Goal: Task Accomplishment & Management: Manage account settings

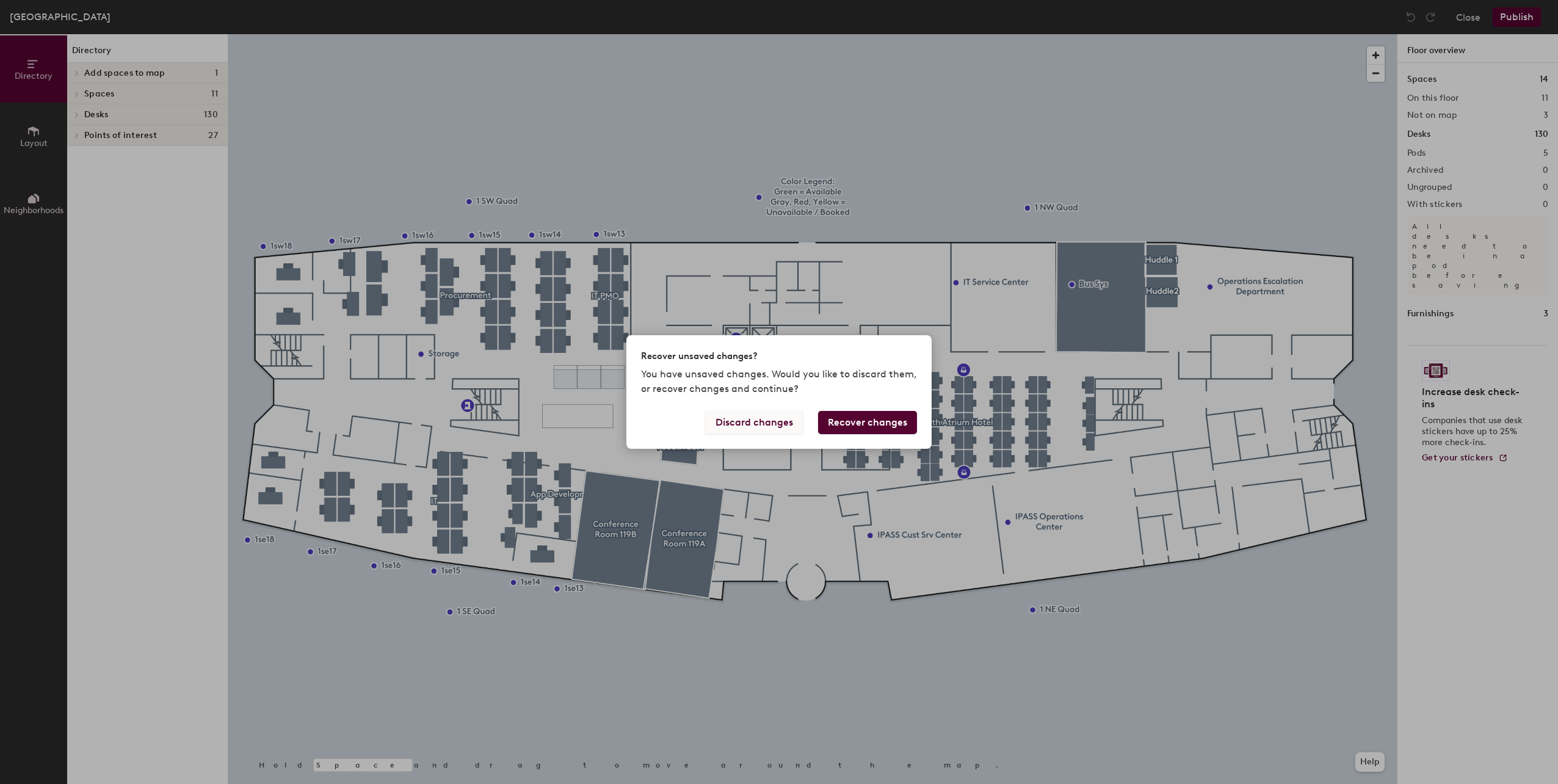
click at [764, 421] on button "Discard changes" at bounding box center [755, 422] width 98 height 24
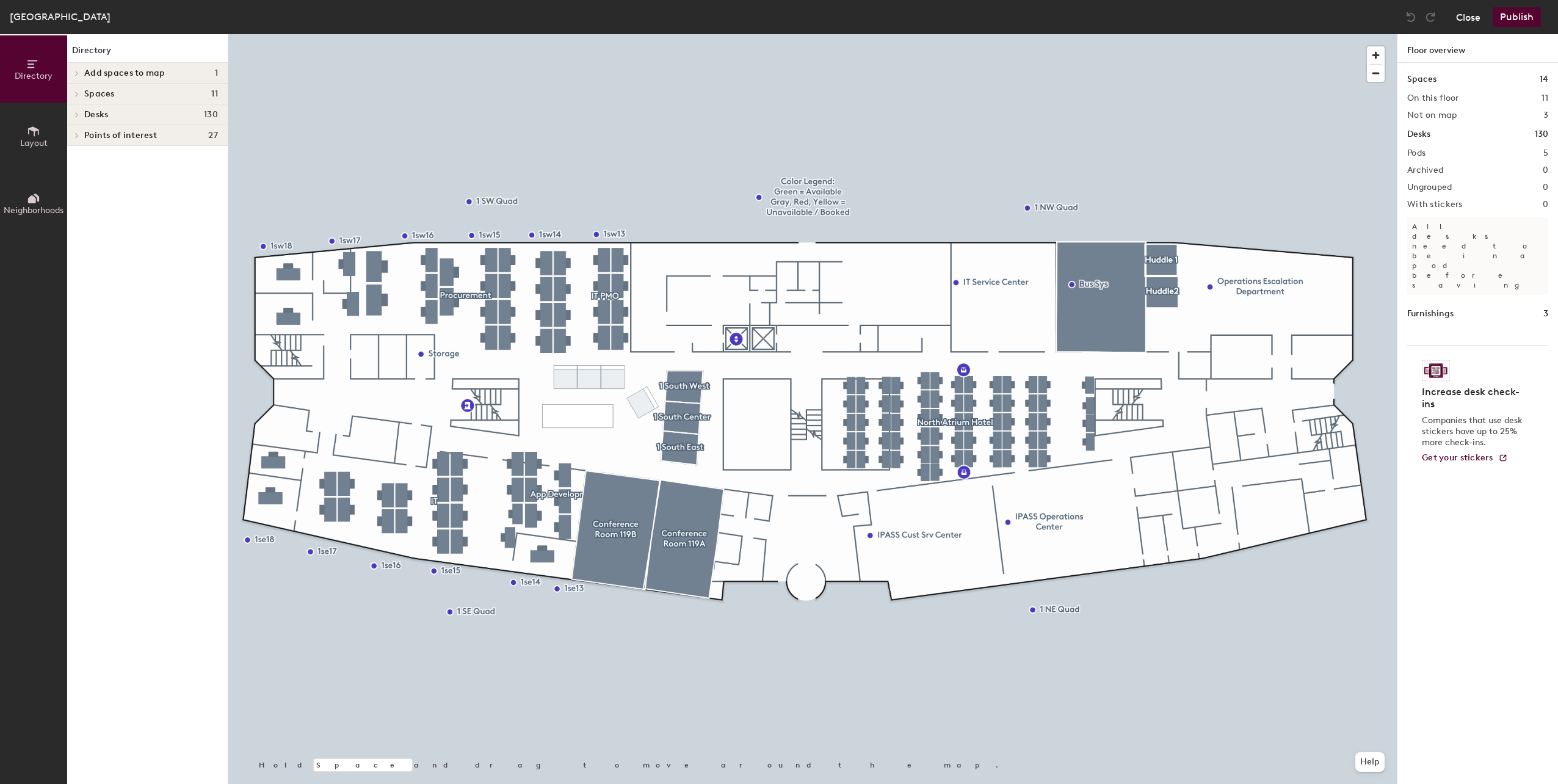
click at [1463, 13] on button "Close" at bounding box center [1468, 17] width 25 height 20
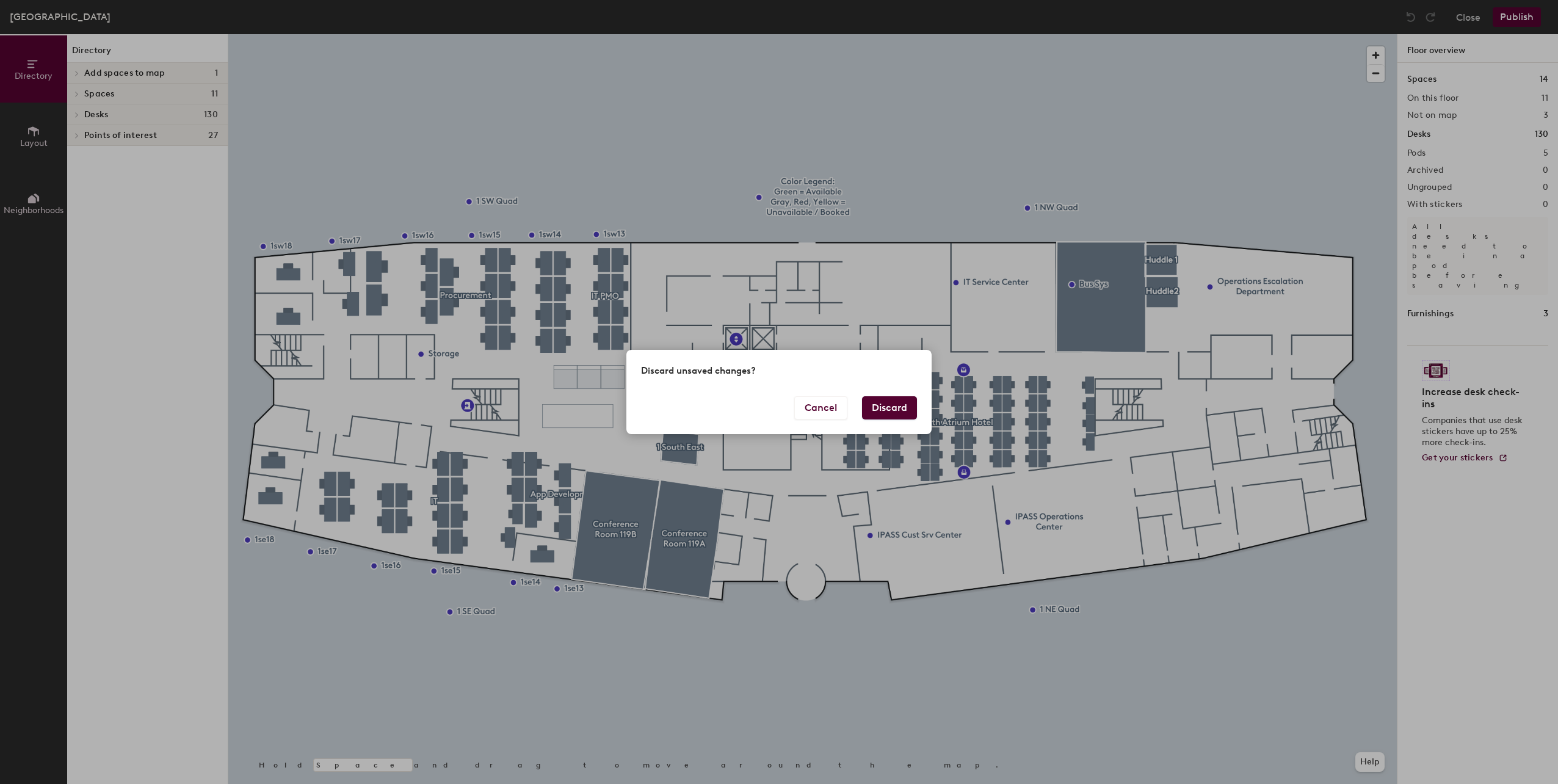
click at [902, 408] on button "Discard" at bounding box center [889, 408] width 55 height 24
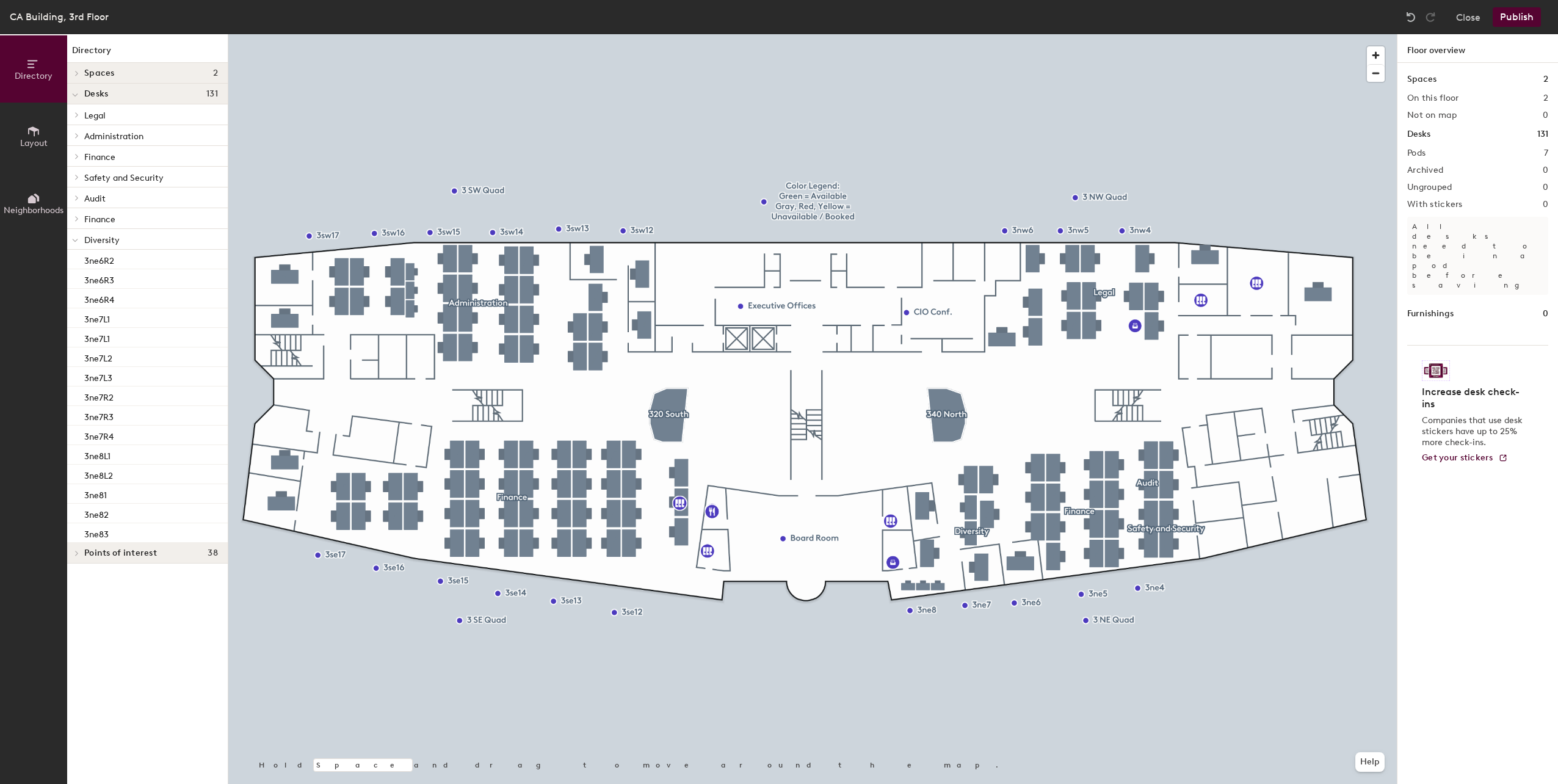
click at [977, 34] on div at bounding box center [812, 34] width 1168 height 0
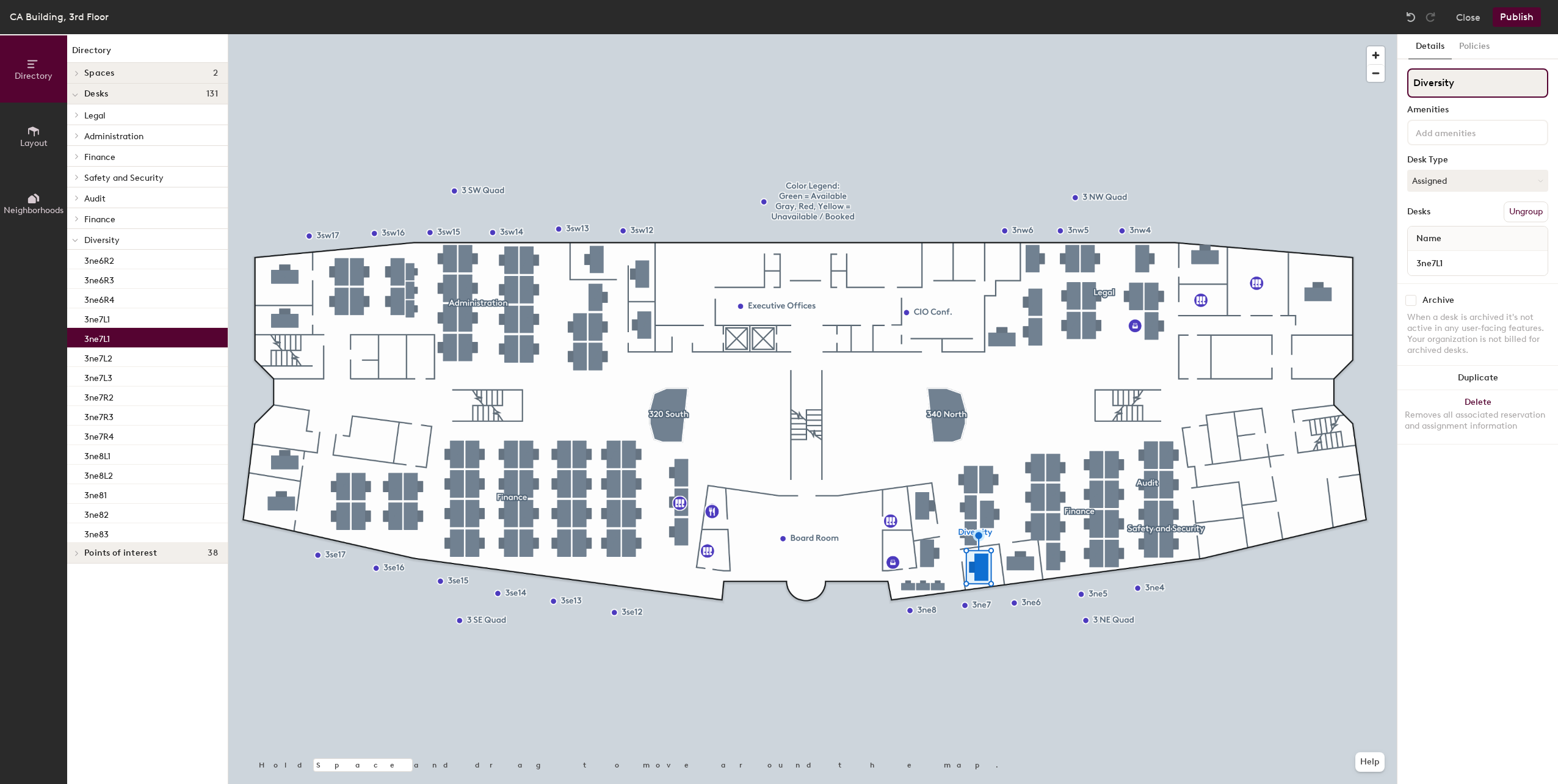
click at [1474, 88] on input "Diversity" at bounding box center [1478, 82] width 141 height 29
type input "Finance"
click at [1479, 52] on button "Policies" at bounding box center [1475, 46] width 45 height 25
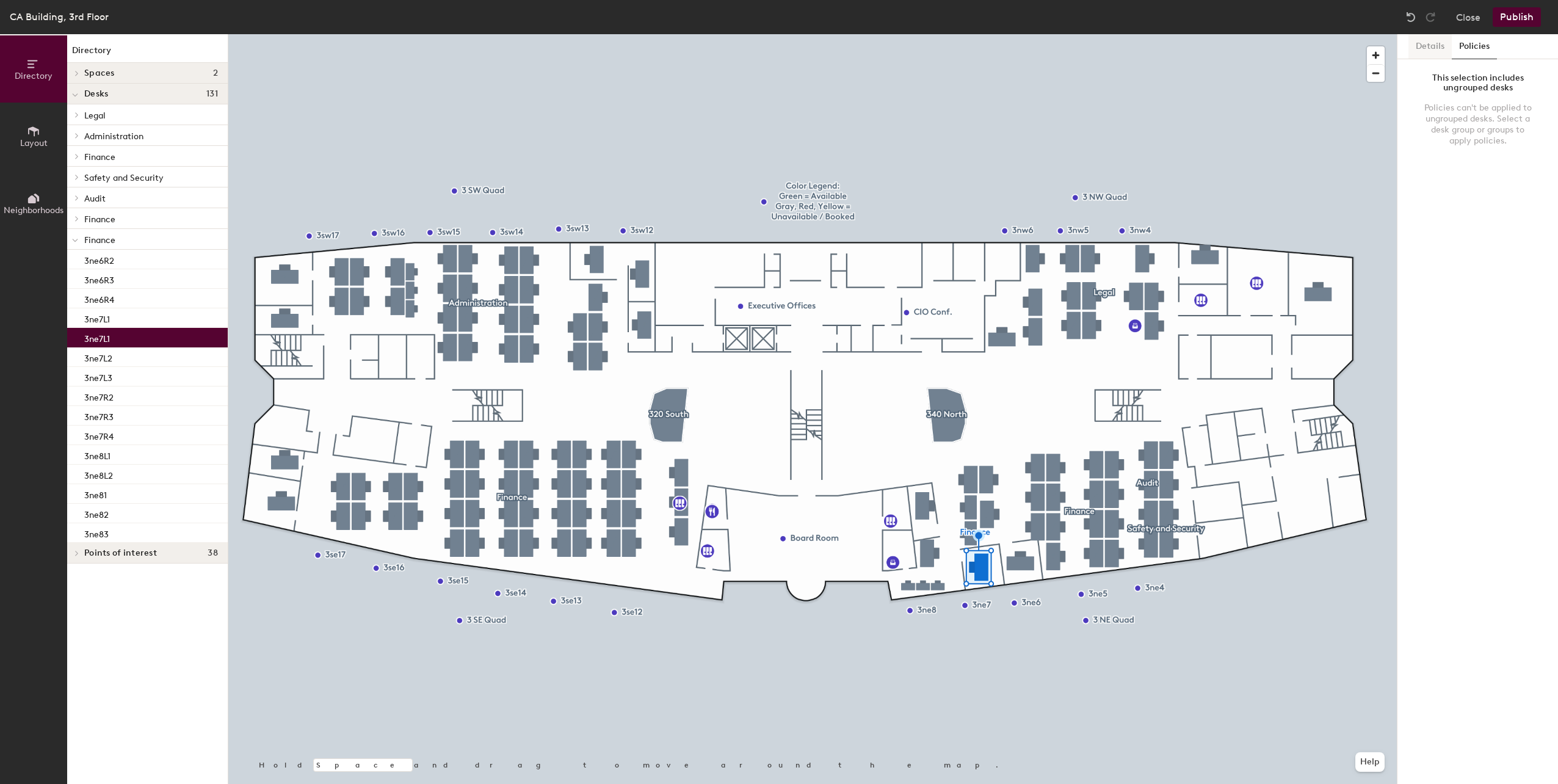
click at [1439, 49] on button "Details" at bounding box center [1430, 46] width 44 height 25
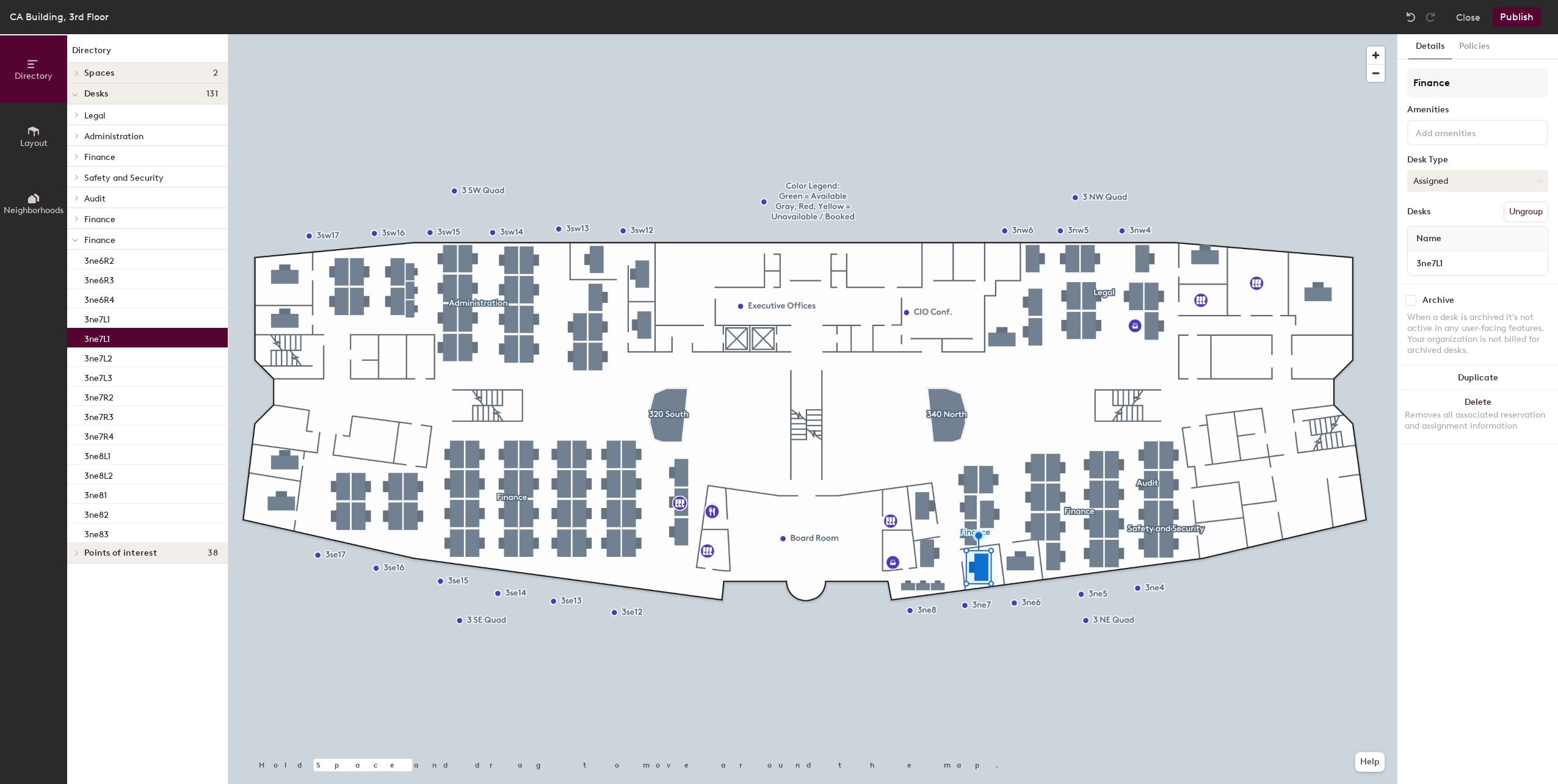
click at [1440, 184] on button "Assigned" at bounding box center [1478, 180] width 141 height 22
click at [1443, 182] on button "Assigned" at bounding box center [1478, 180] width 141 height 22
click at [1469, 81] on input "Finance" at bounding box center [1478, 82] width 141 height 29
type input "Finance (Sam Samra)"
click at [1486, 110] on div "Amenities" at bounding box center [1478, 110] width 141 height 9
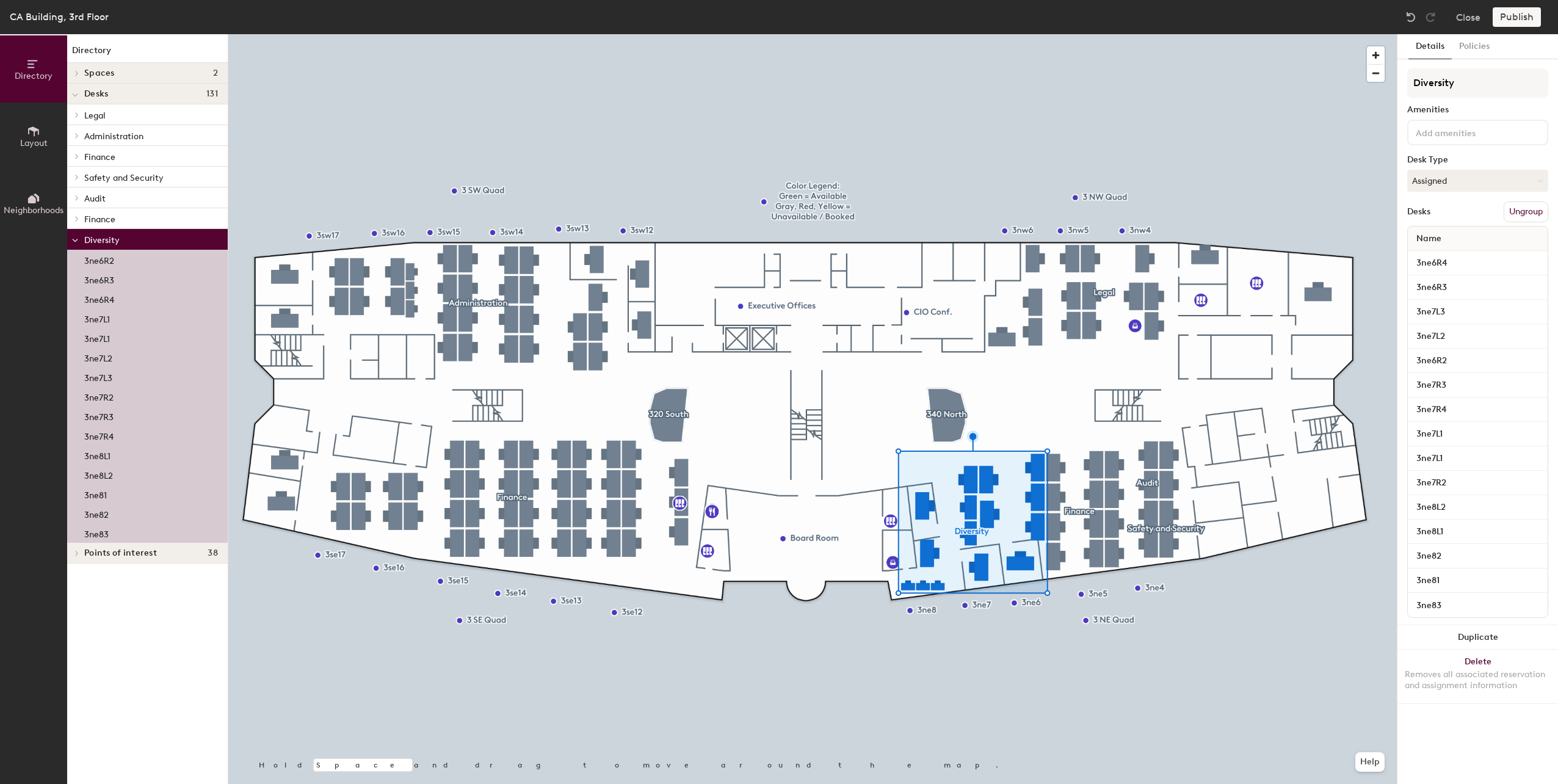
click at [955, 34] on div at bounding box center [812, 34] width 1168 height 0
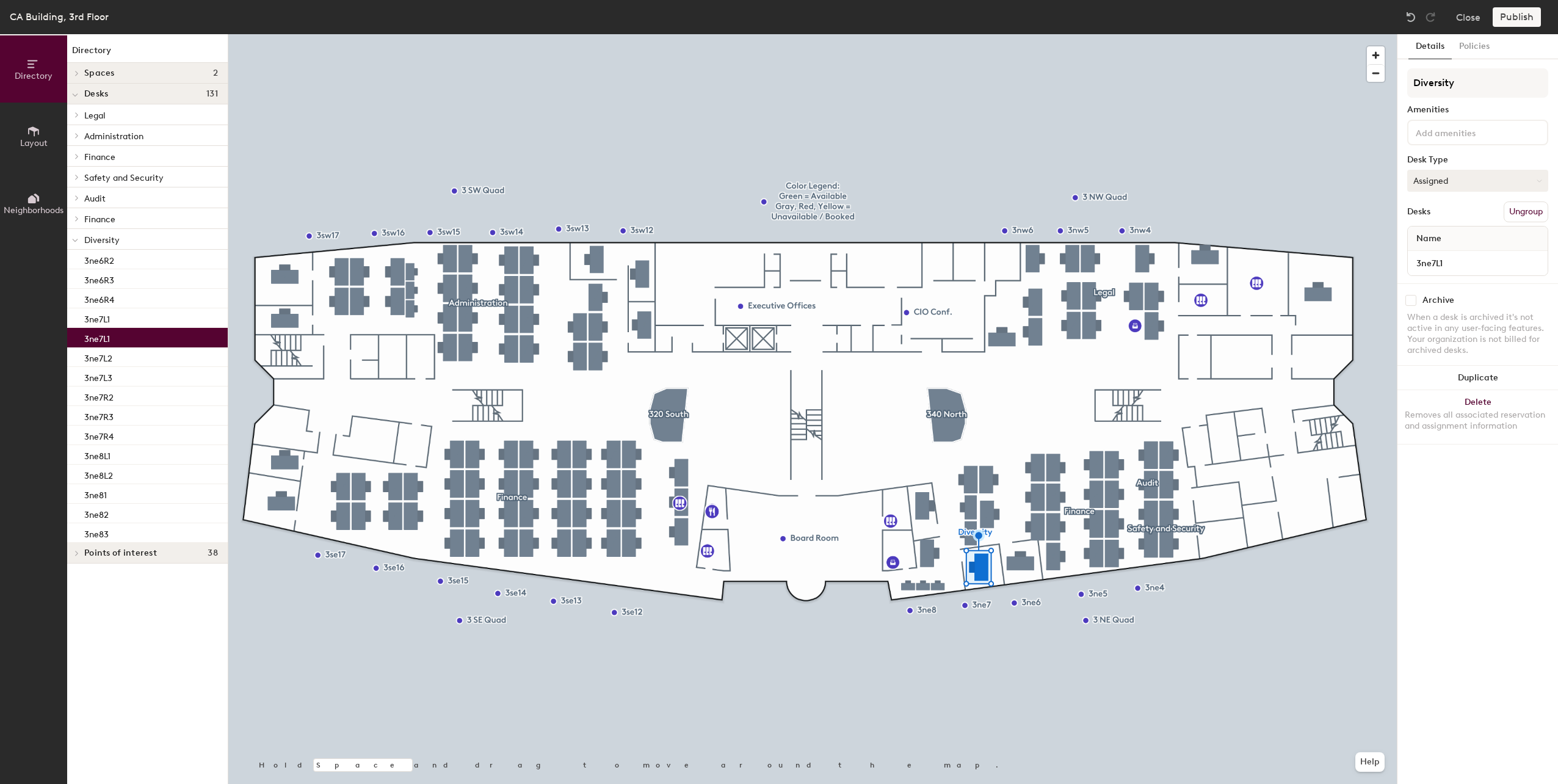
click at [1450, 180] on button "Assigned" at bounding box center [1478, 180] width 141 height 22
click at [1450, 183] on button "Assigned" at bounding box center [1478, 180] width 141 height 22
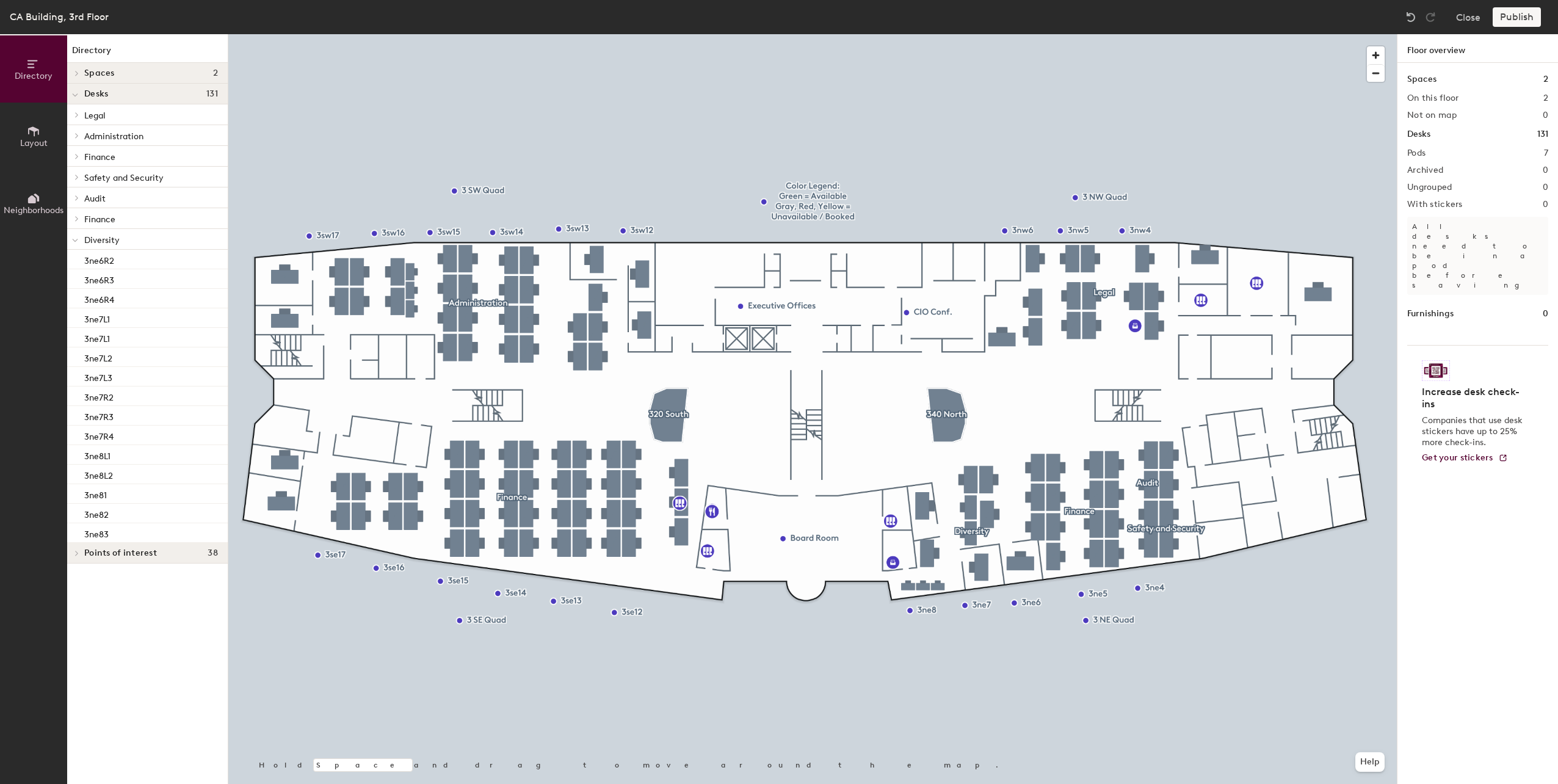
click at [79, 70] on icon at bounding box center [77, 73] width 5 height 6
click at [79, 70] on div at bounding box center [75, 72] width 16 height 20
click at [1467, 20] on button "Close" at bounding box center [1468, 17] width 25 height 20
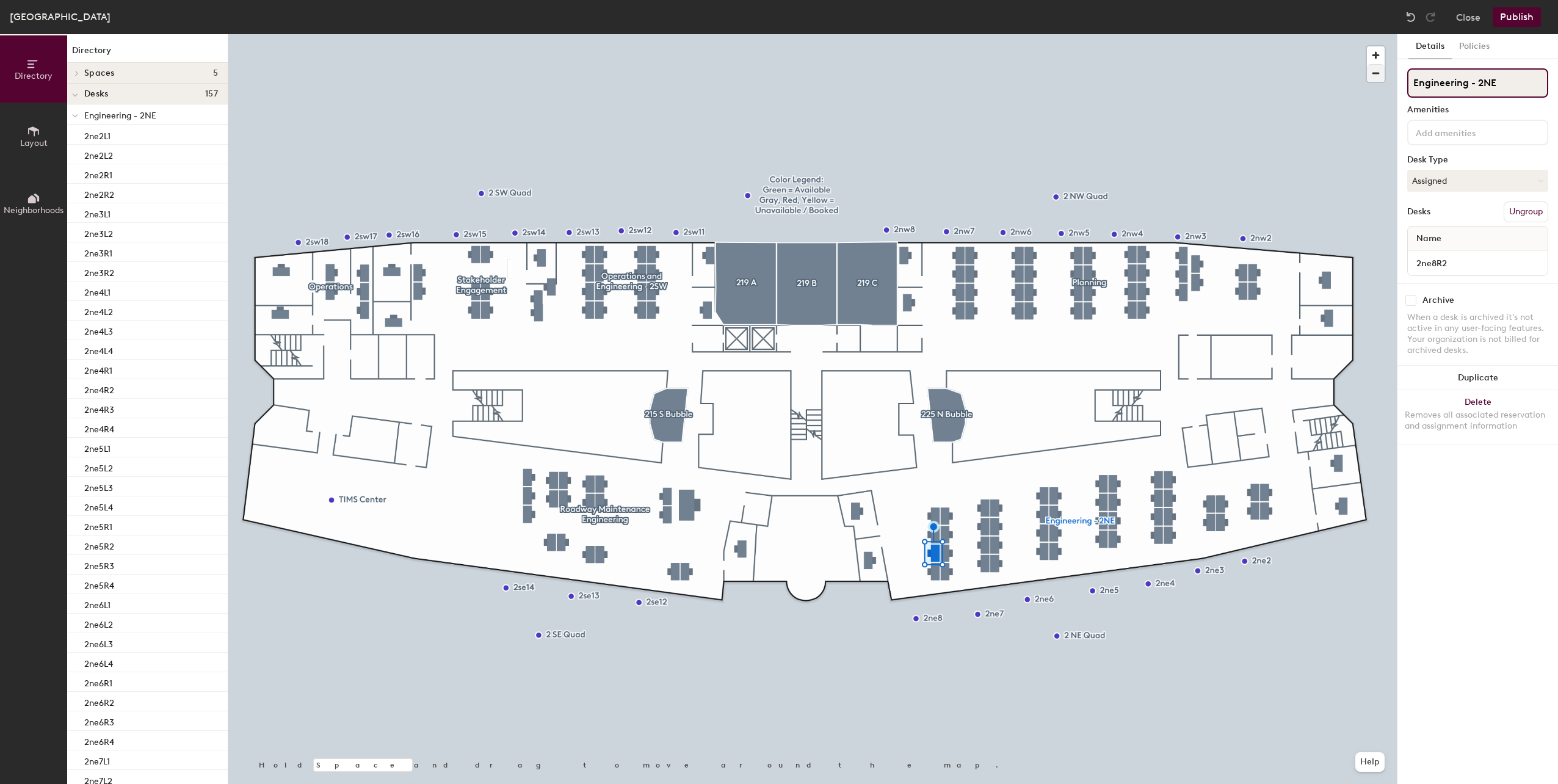
click at [1356, 78] on div "Directory Layout Neighborhoods Directory Spaces 5 215 S Bubble 219 A 219 B 219 …" at bounding box center [779, 409] width 1558 height 750
type input "[PERSON_NAME]"
click at [1417, 20] on img at bounding box center [1410, 17] width 12 height 12
click at [1414, 16] on img at bounding box center [1410, 17] width 12 height 12
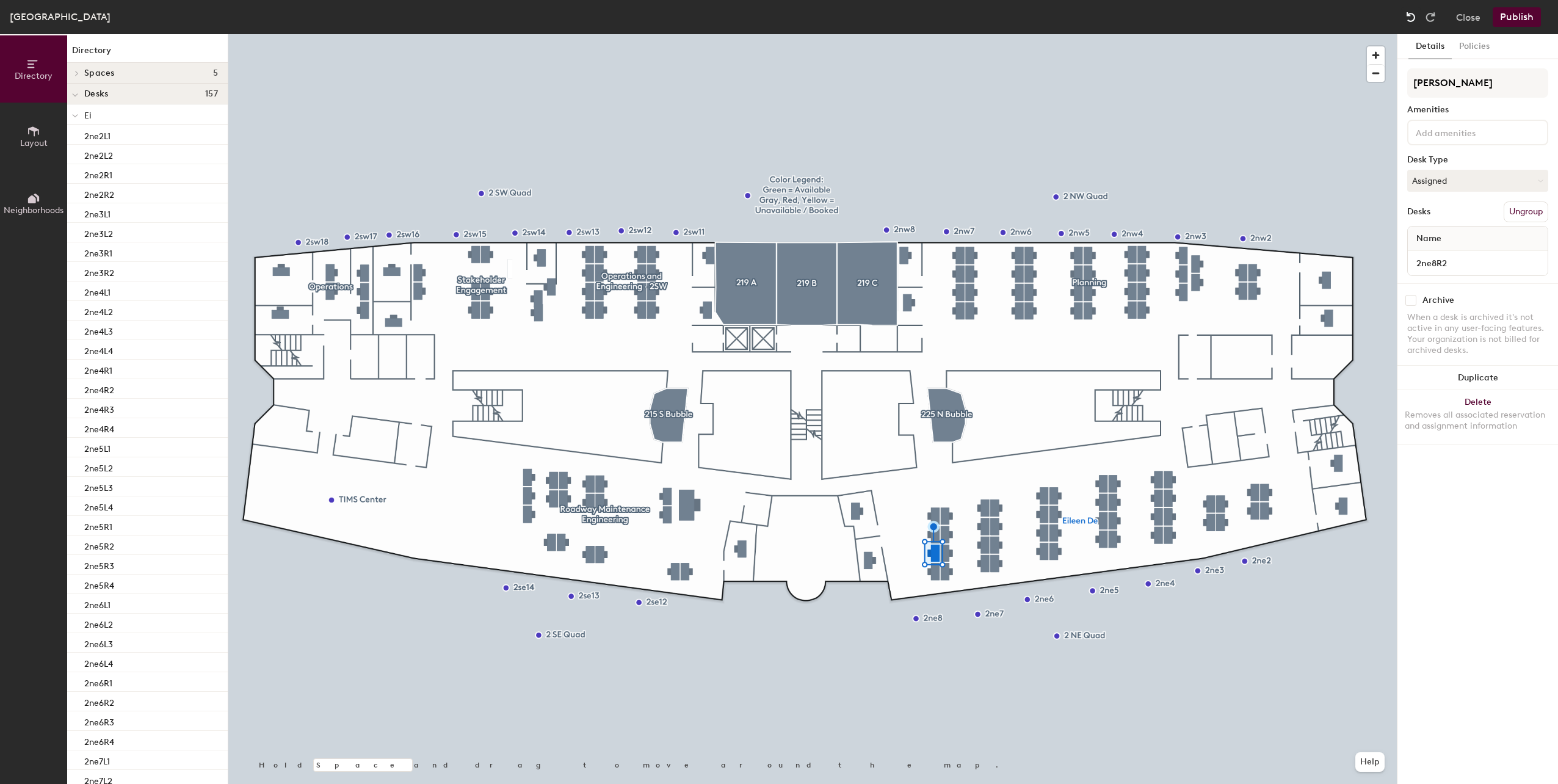
click at [1414, 16] on img at bounding box center [1410, 17] width 12 height 12
click at [1460, 263] on input "2ne8R2" at bounding box center [1478, 263] width 135 height 17
click at [1494, 264] on input "Eileen Devaney (" at bounding box center [1478, 263] width 135 height 17
paste input "2NE8R2"
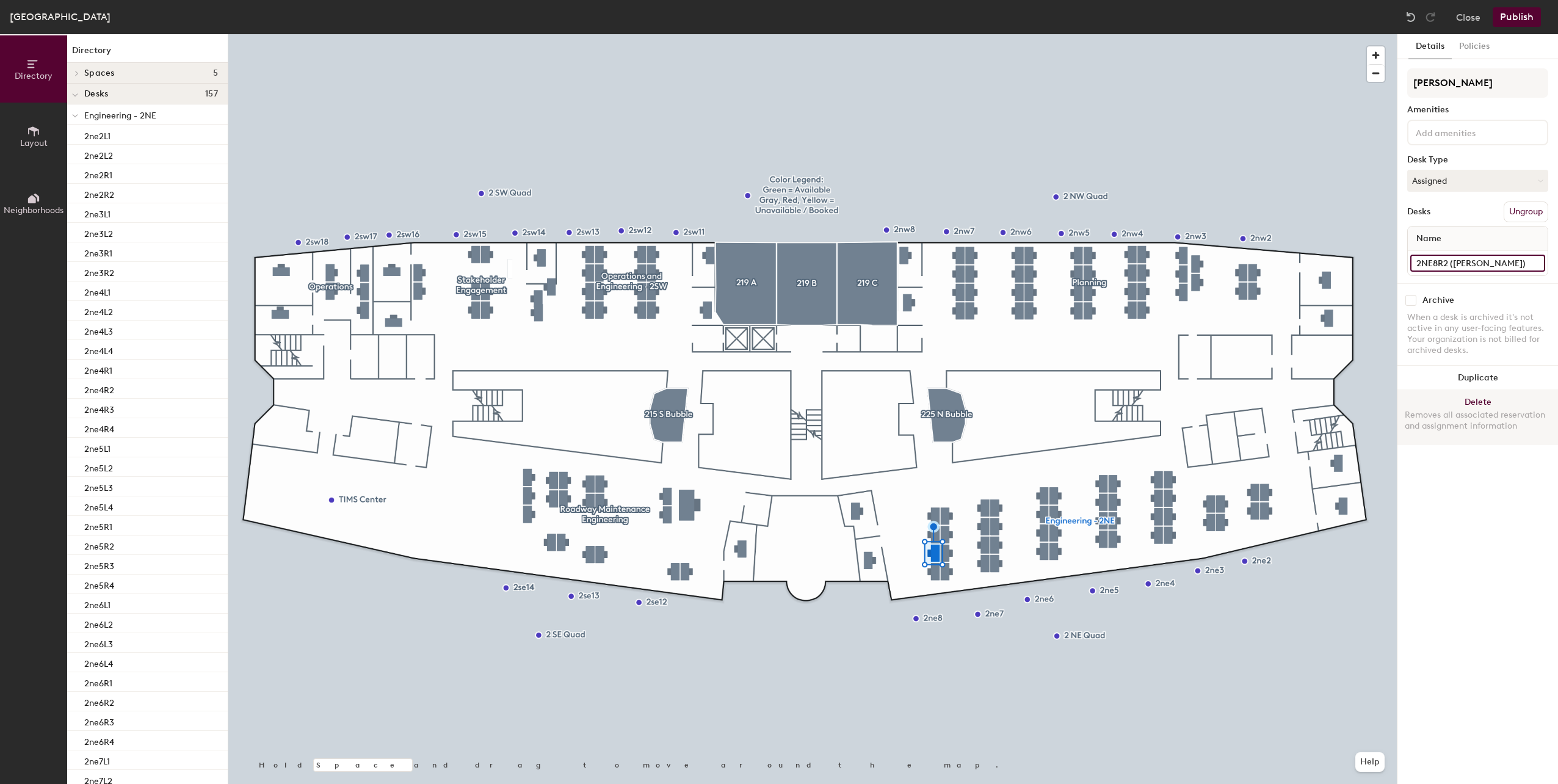
type input "2NE8R2 ([PERSON_NAME])"
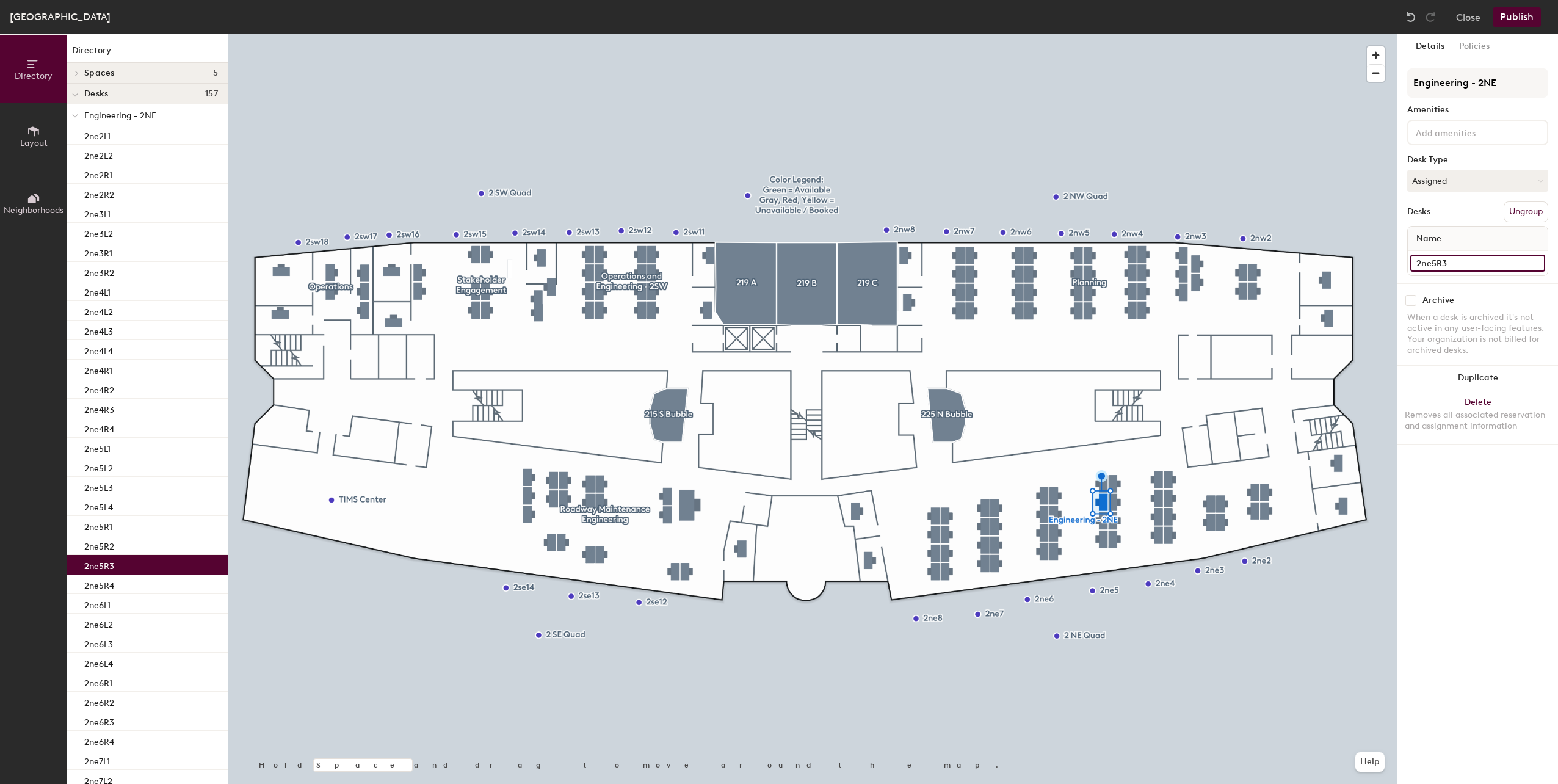
click at [1459, 261] on input "2ne5R3" at bounding box center [1478, 263] width 135 height 17
click at [1461, 264] on input "2ne5R3" at bounding box center [1478, 263] width 135 height 17
click at [1465, 264] on input "2ne5R3" at bounding box center [1478, 263] width 135 height 17
type input "2ne5R3 ([PERSON_NAME])"
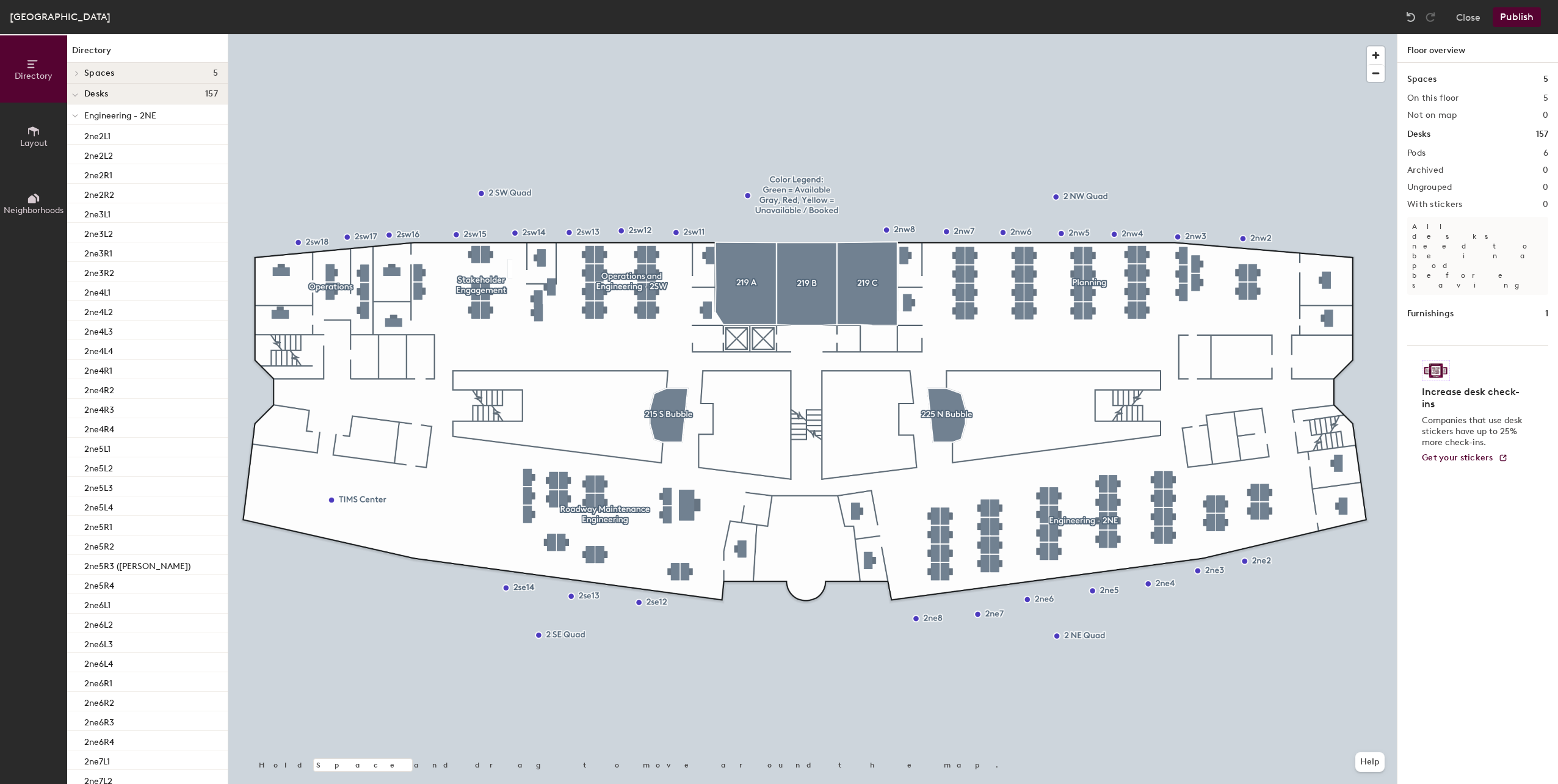
click at [1513, 20] on button "Publish" at bounding box center [1516, 17] width 48 height 20
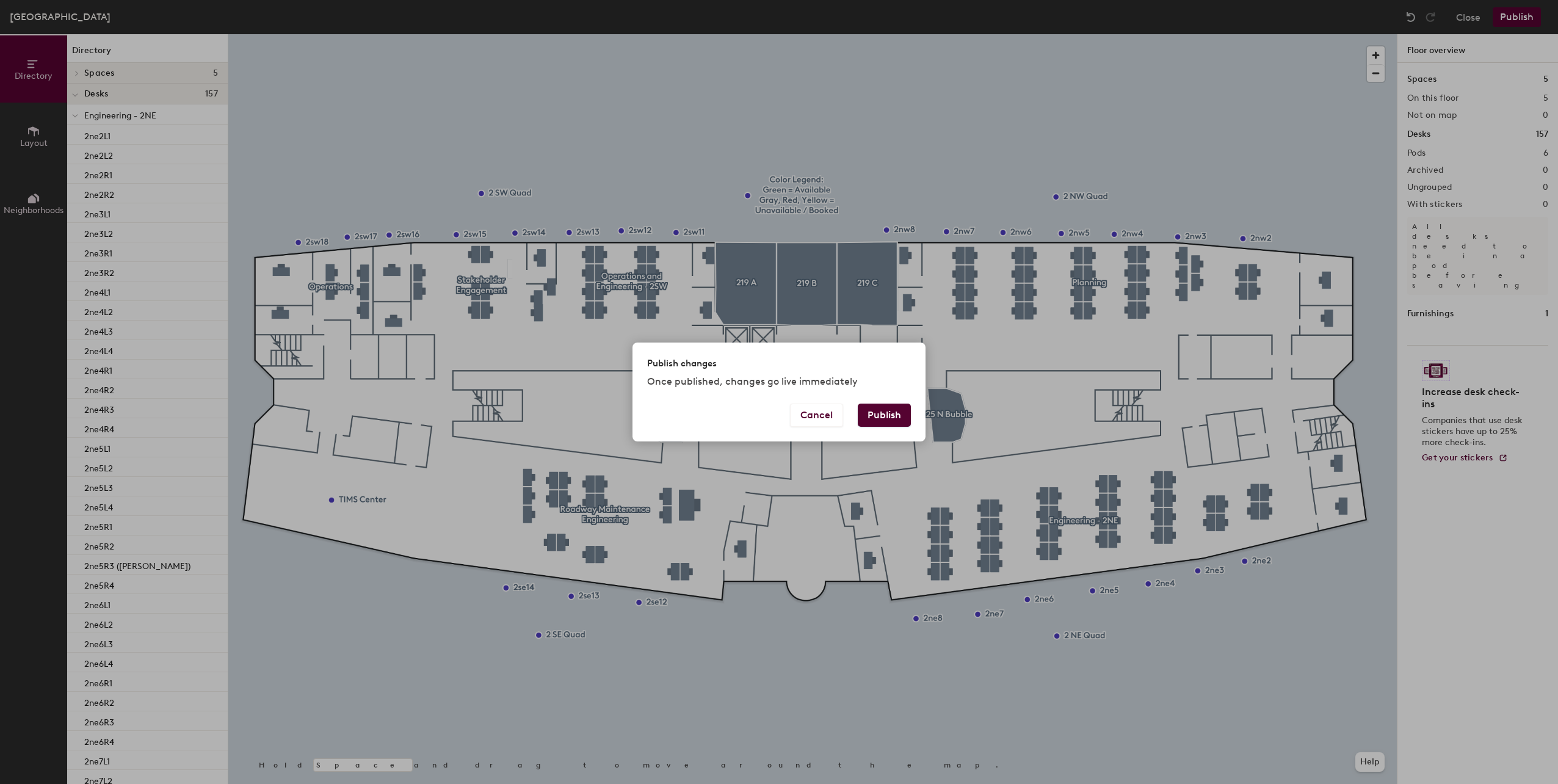
click at [902, 414] on button "Publish" at bounding box center [884, 415] width 53 height 24
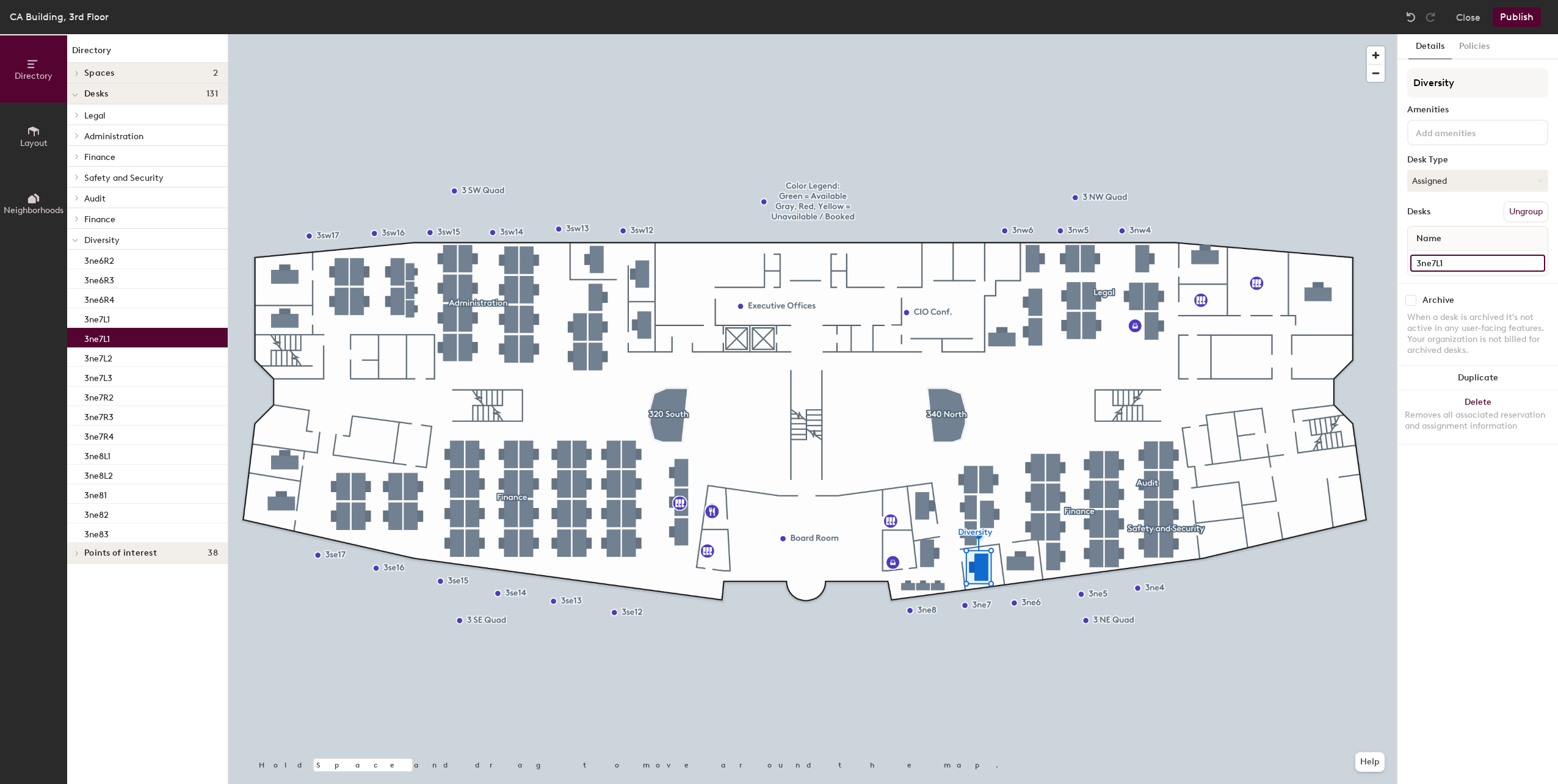
click at [1457, 270] on input "3ne7L1" at bounding box center [1478, 263] width 135 height 17
click at [1468, 266] on input "3ne7L1" at bounding box center [1478, 263] width 135 height 17
type input "3ne7L1 ([PERSON_NAME])"
click at [1525, 10] on button "Publish" at bounding box center [1516, 17] width 48 height 20
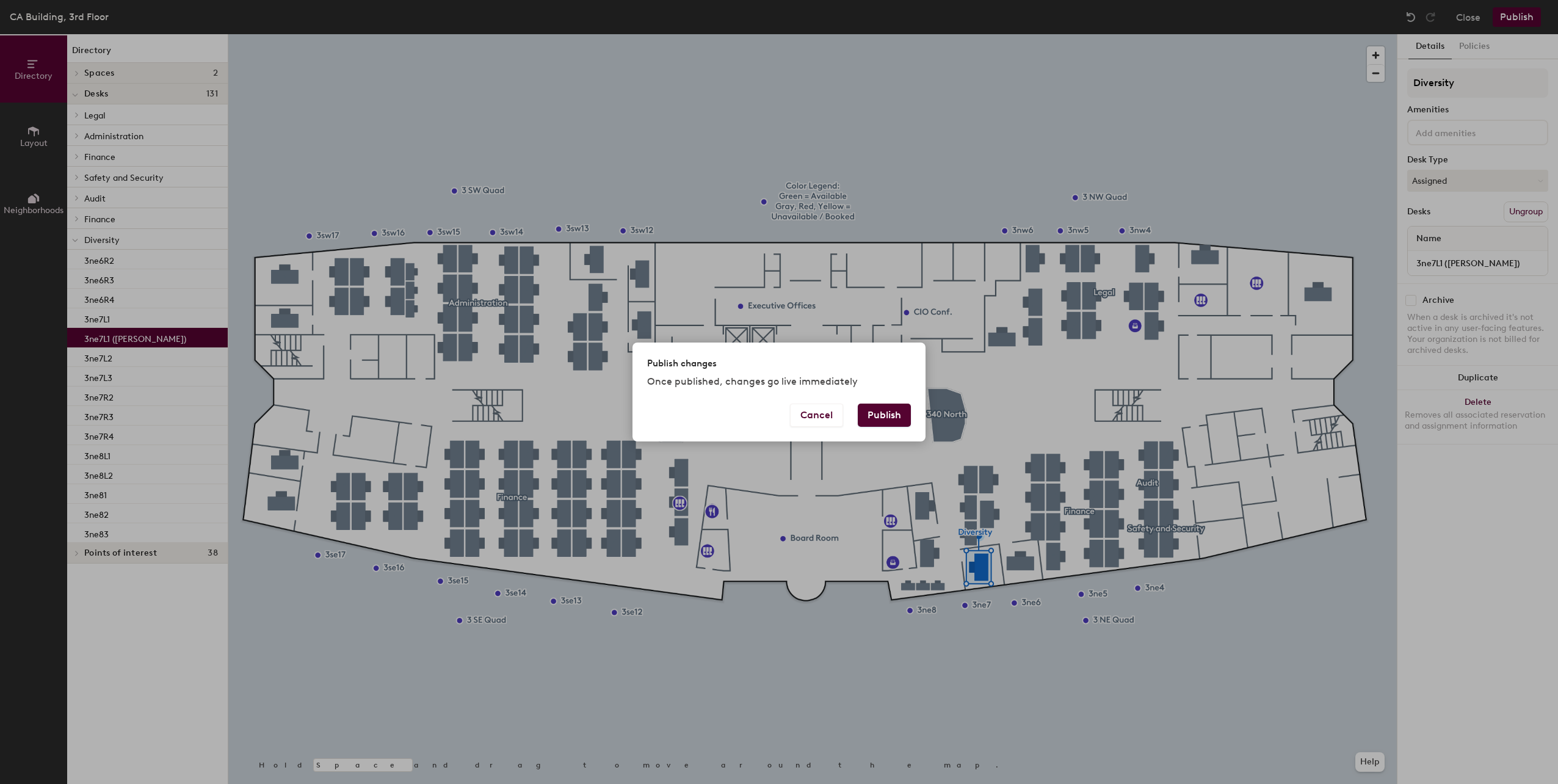
click at [900, 408] on button "Publish" at bounding box center [884, 415] width 53 height 24
